Goal: Contribute content

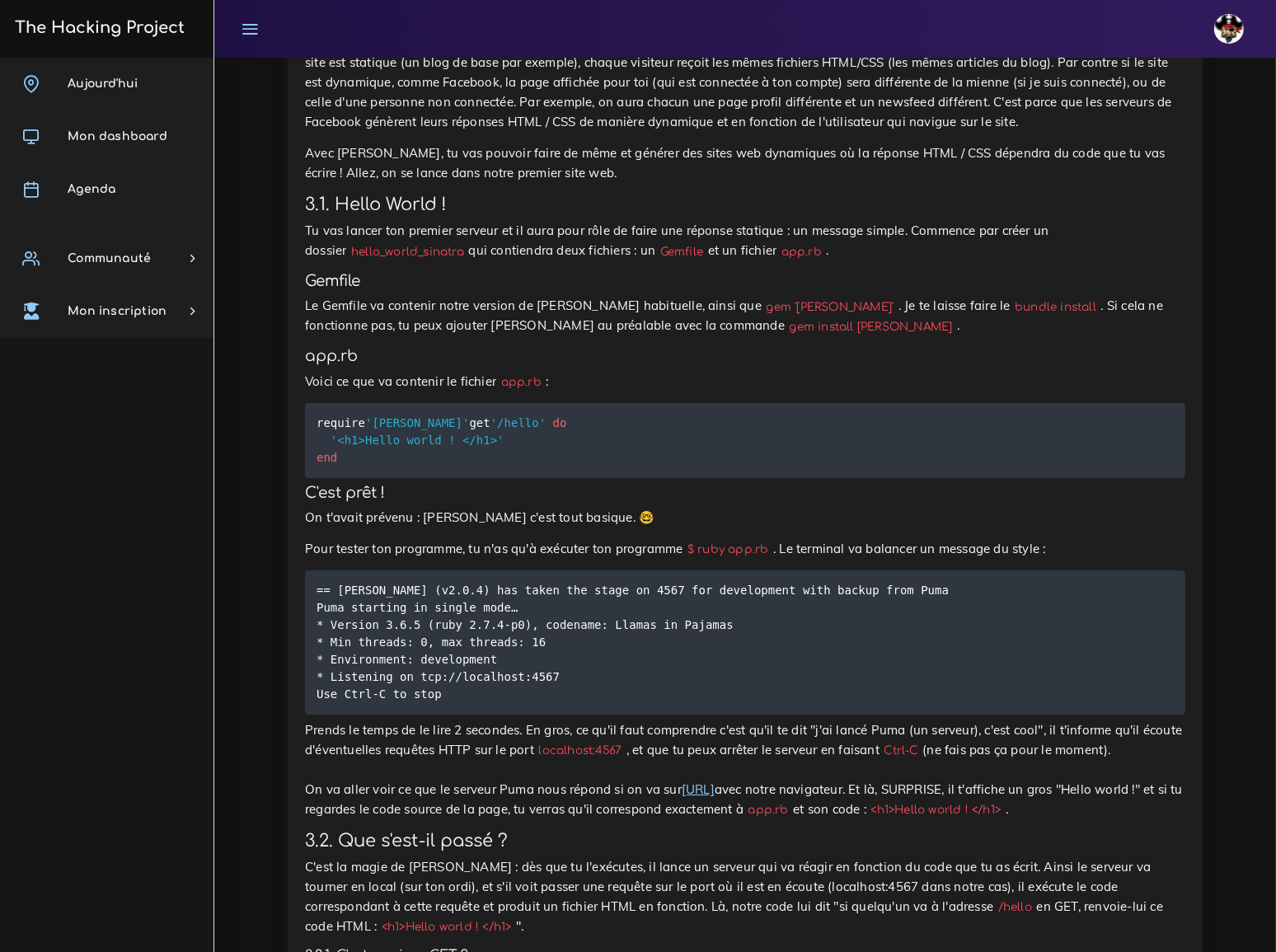
scroll to position [14294, 0]
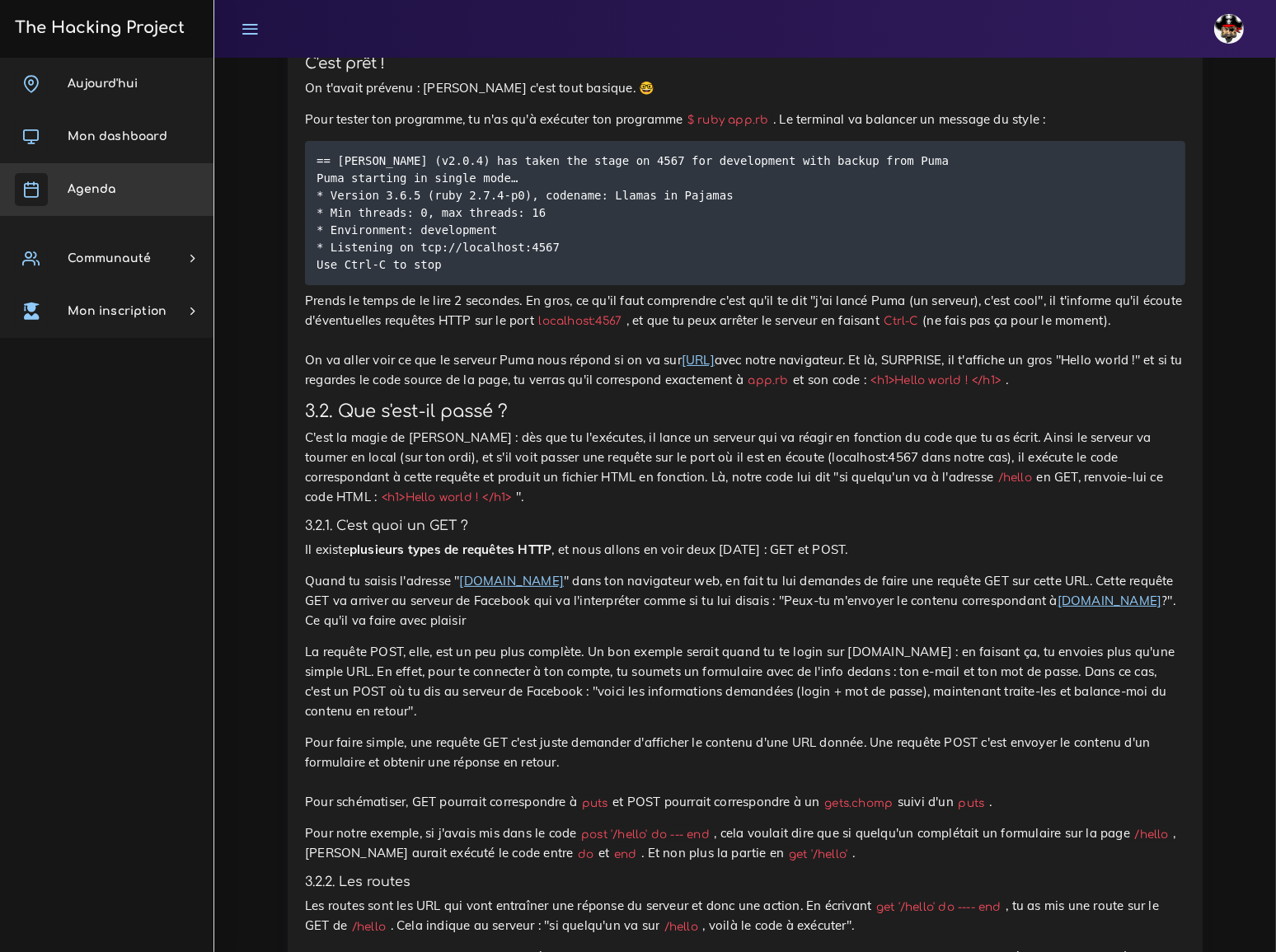
click at [108, 187] on span "Agenda" at bounding box center [91, 189] width 48 height 12
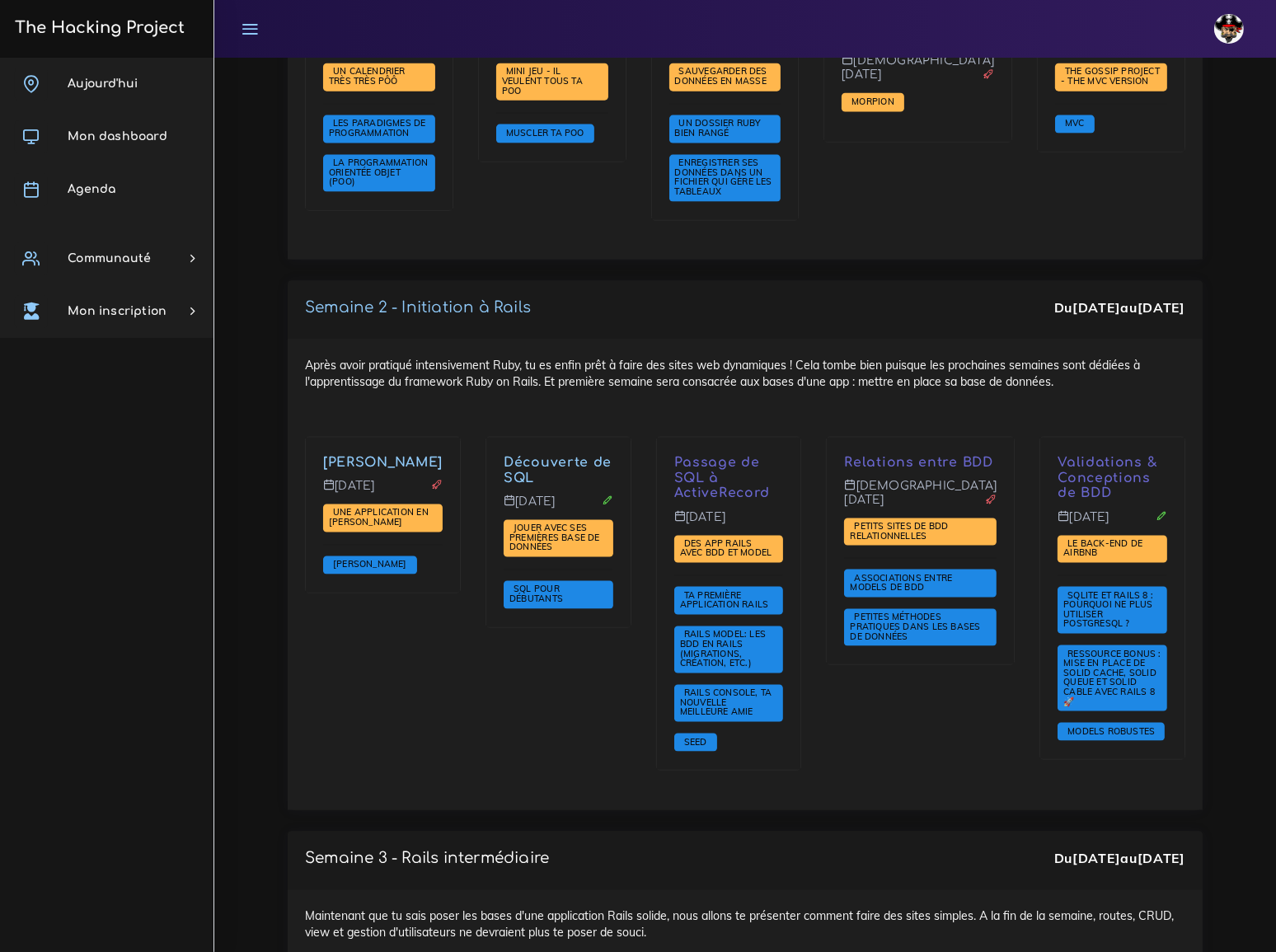
scroll to position [2546, 0]
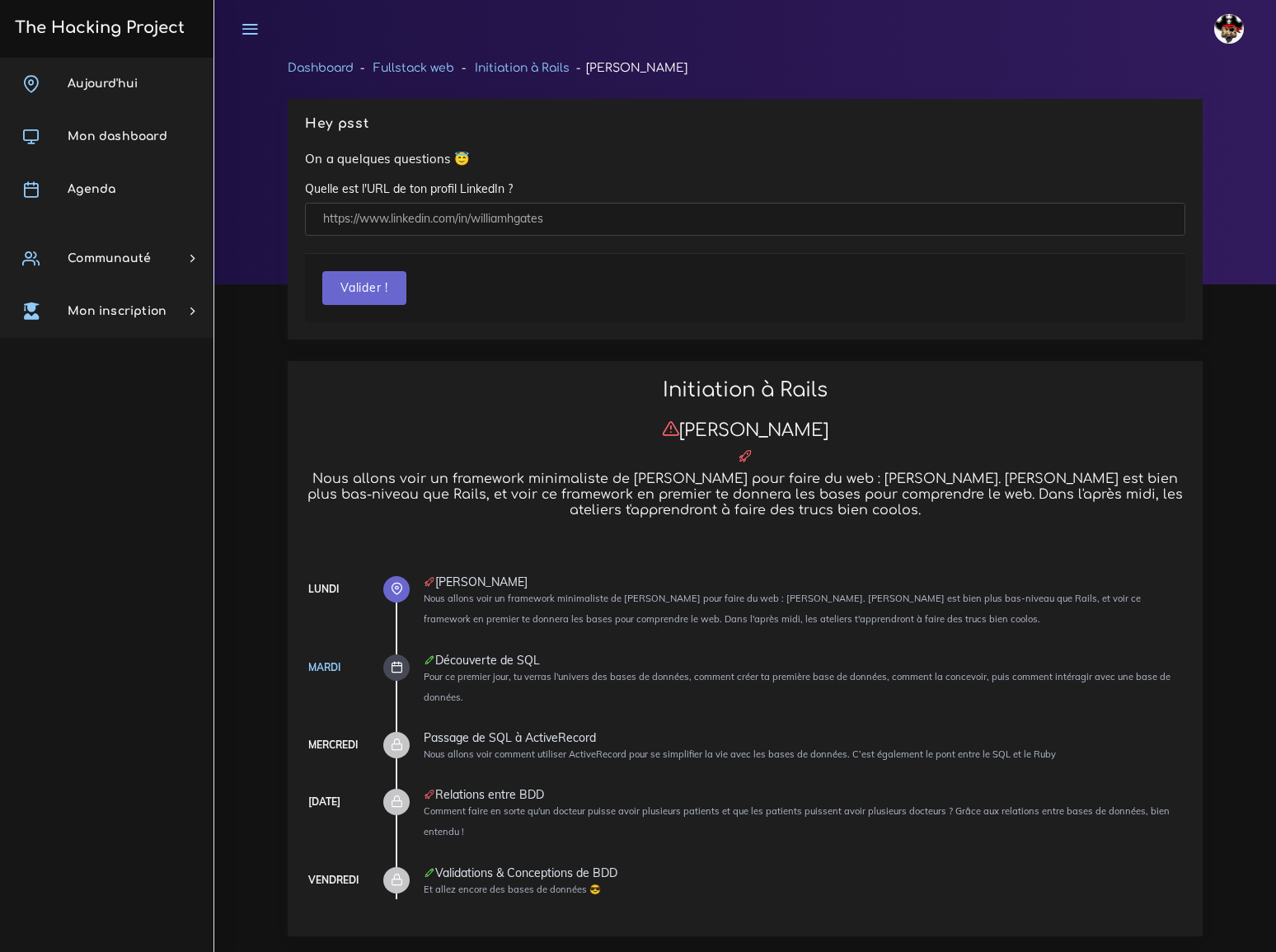
scroll to position [14294, 0]
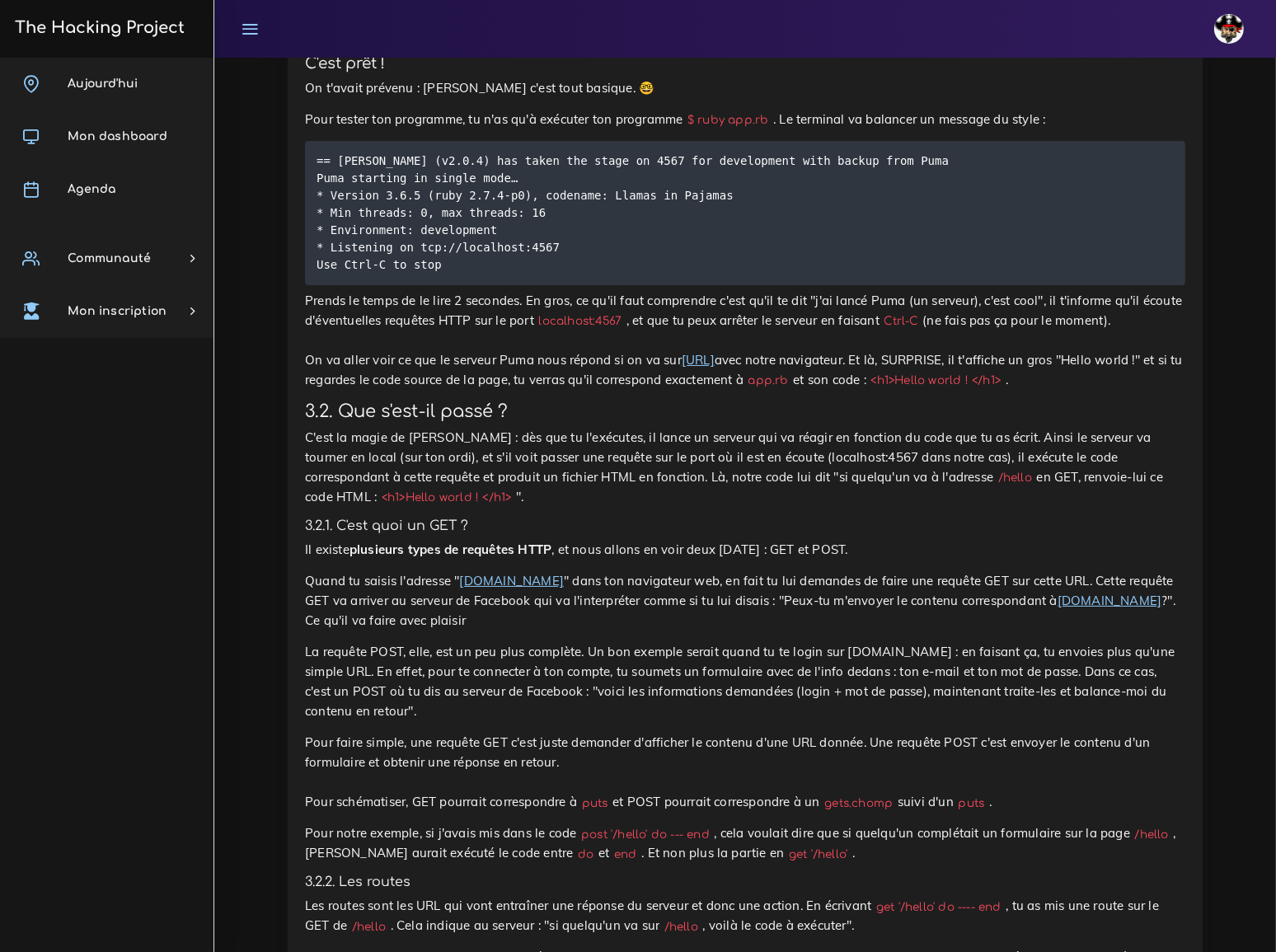
paste input "https://github.com/MS893/Gossip_SINATRA.git"
type input "https://github.com/MS893/Gossip_SINATRA.git"
type input "Gossip Sinatra"
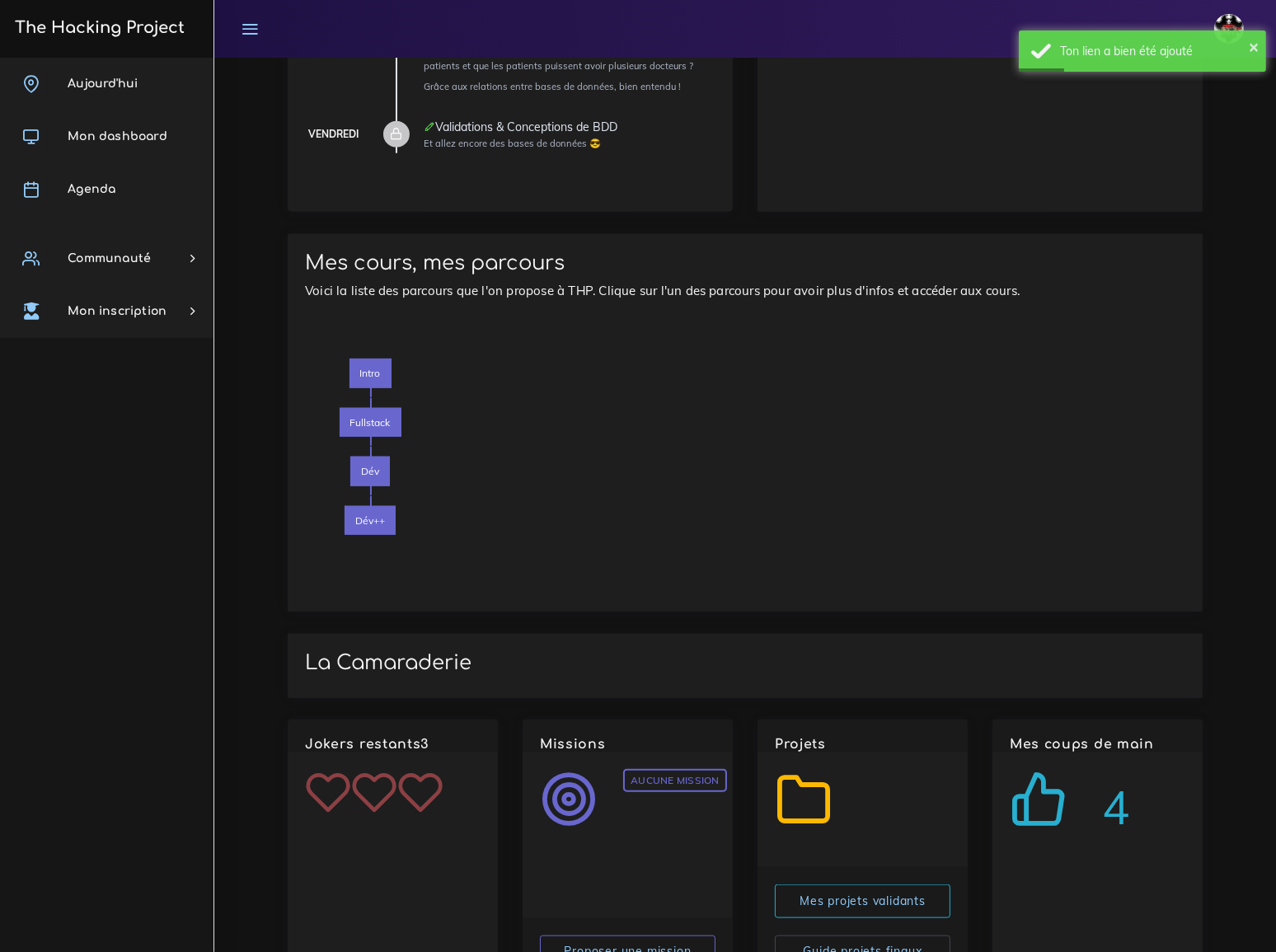
scroll to position [1872, 0]
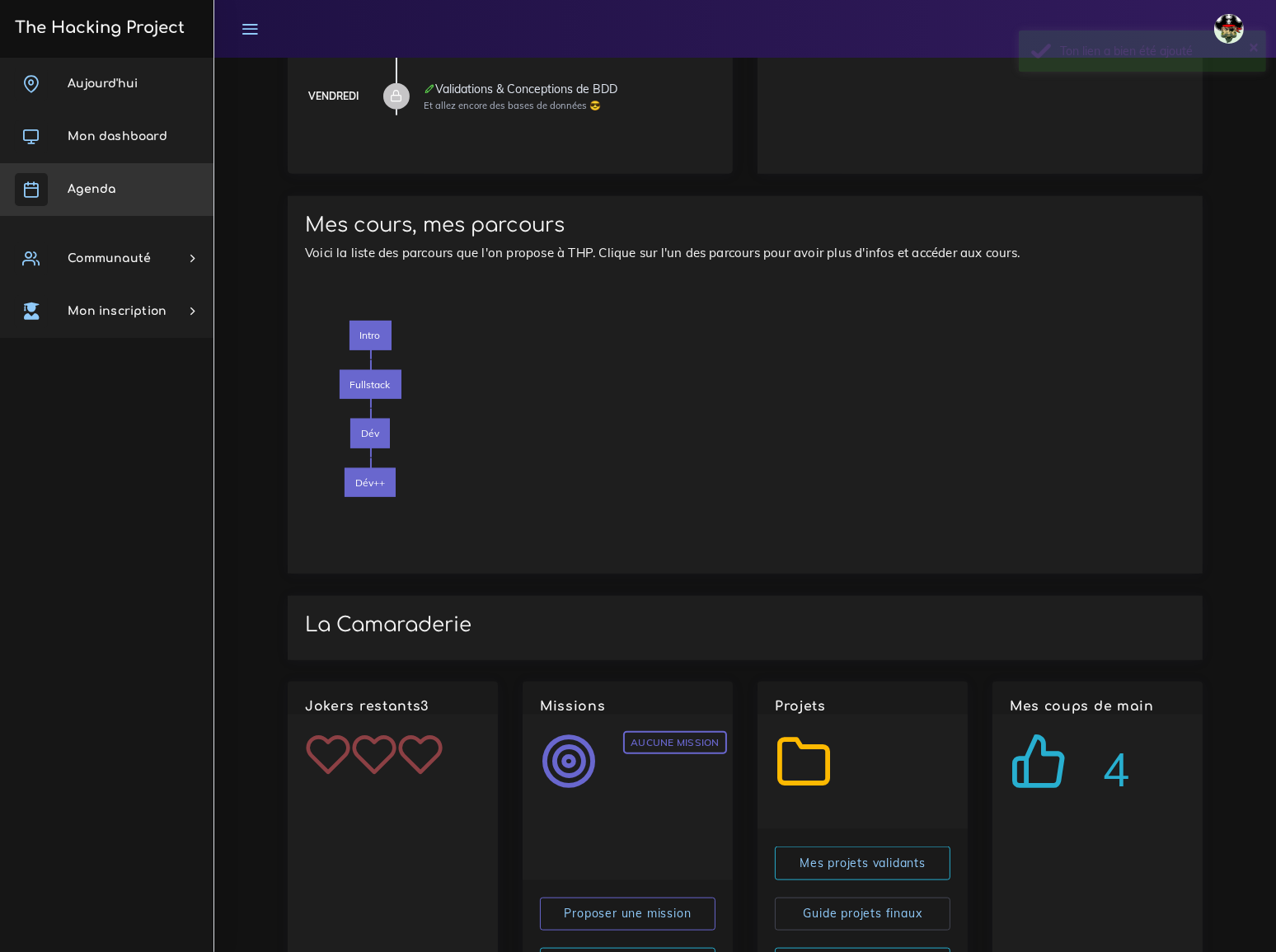
click at [107, 184] on span "Agenda" at bounding box center [91, 189] width 48 height 12
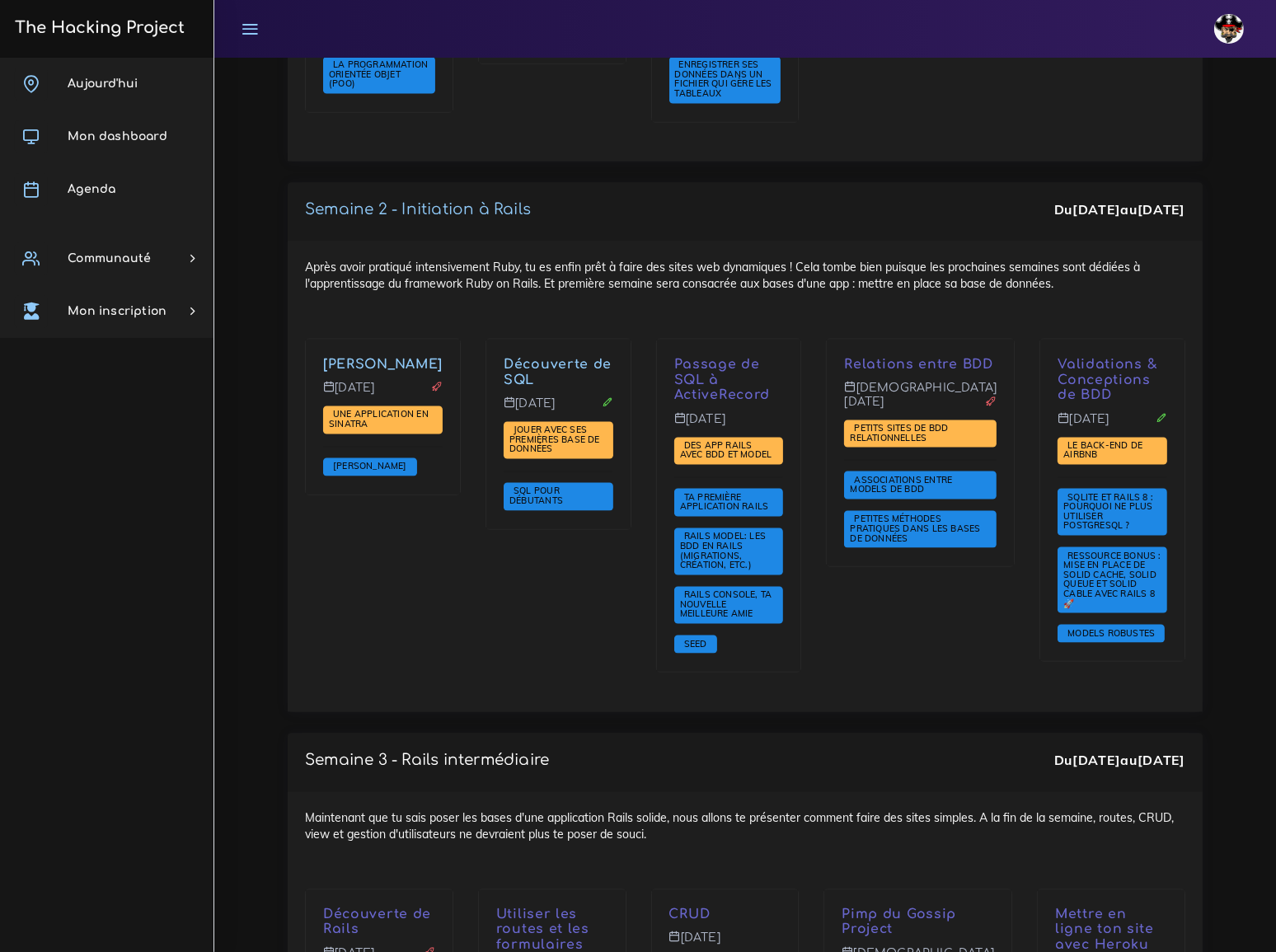
scroll to position [2621, 0]
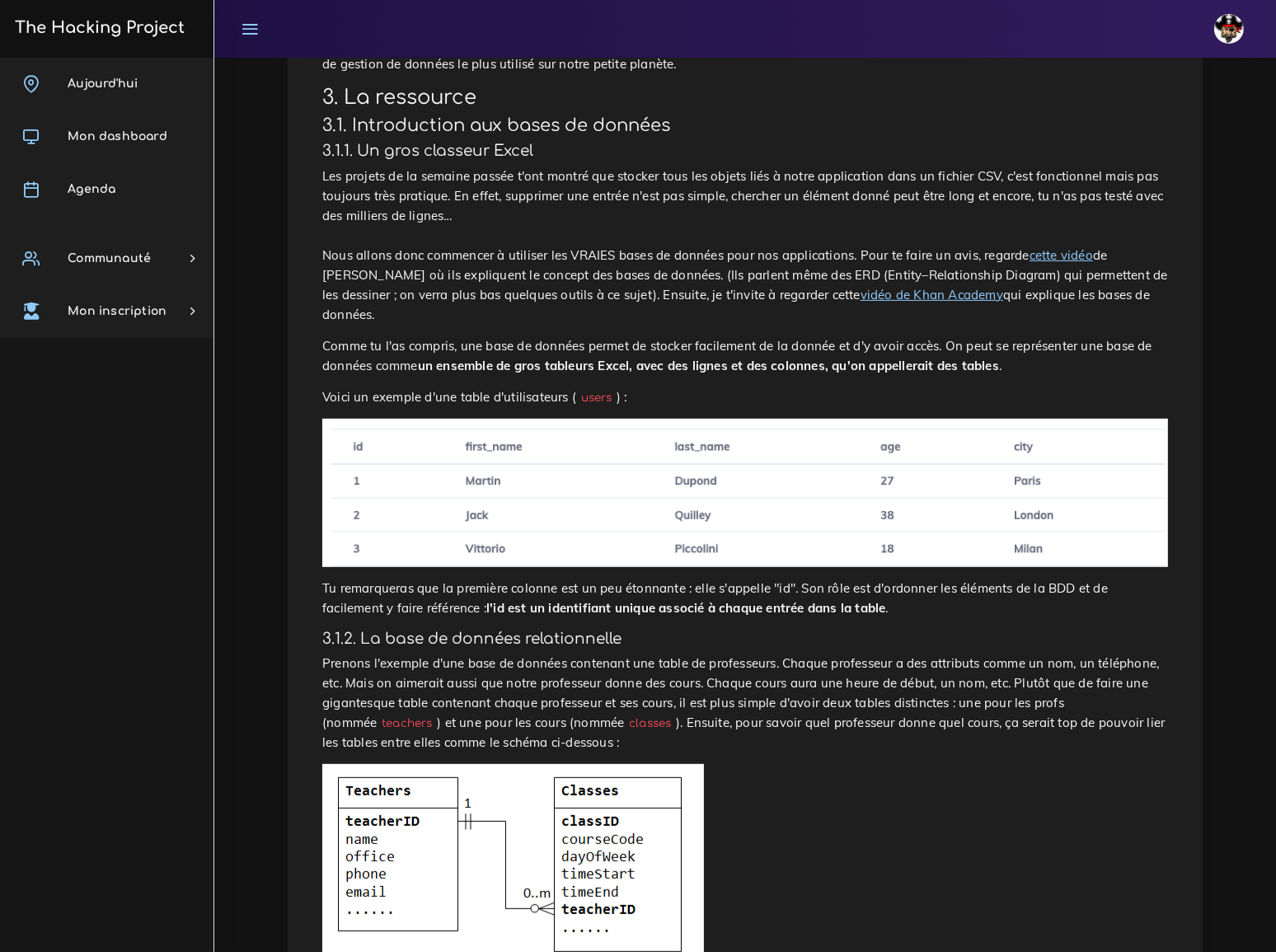
scroll to position [674, 0]
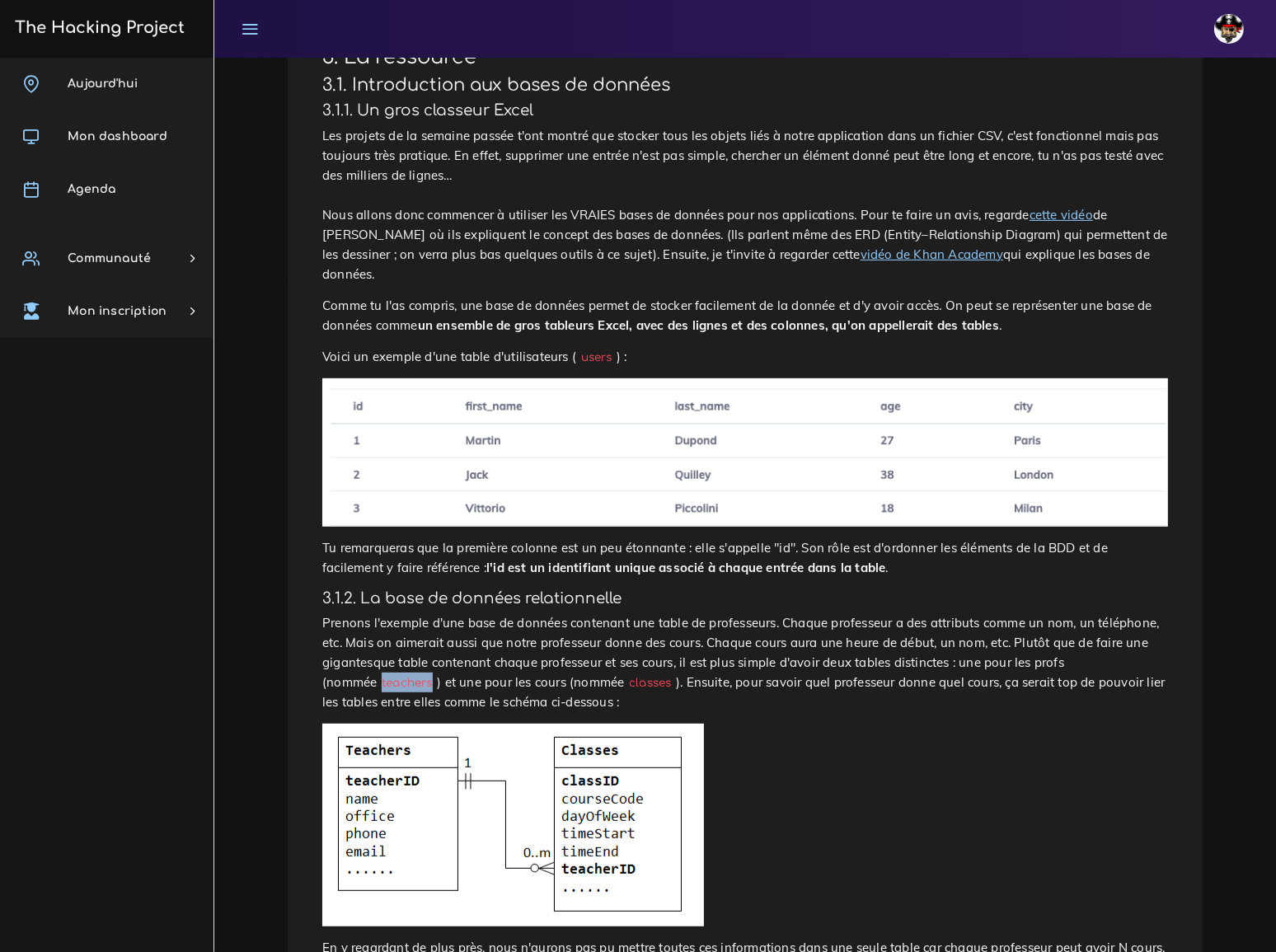
drag, startPoint x: 948, startPoint y: 499, endPoint x: 897, endPoint y: 501, distance: 51.0
click at [437, 674] on code "teachers" at bounding box center [406, 682] width 60 height 17
click at [975, 723] on p at bounding box center [744, 824] width 845 height 202
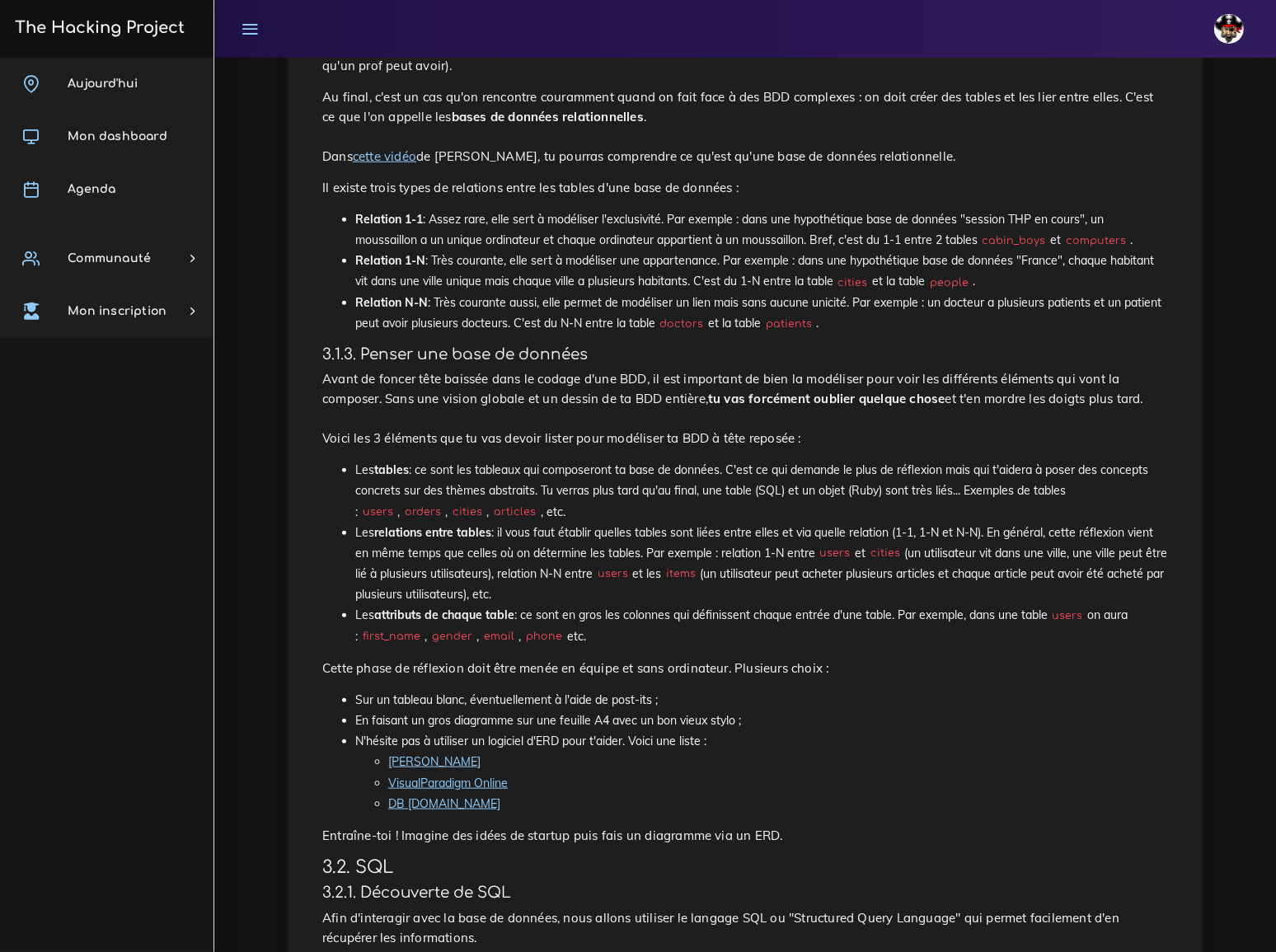
scroll to position [1647, 0]
